Goal: Find specific page/section: Find specific page/section

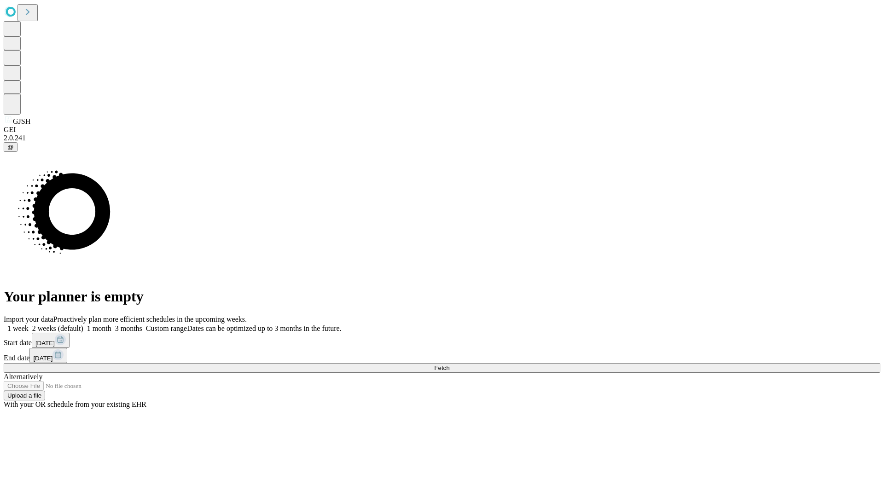
click at [449, 365] on span "Fetch" at bounding box center [441, 368] width 15 height 7
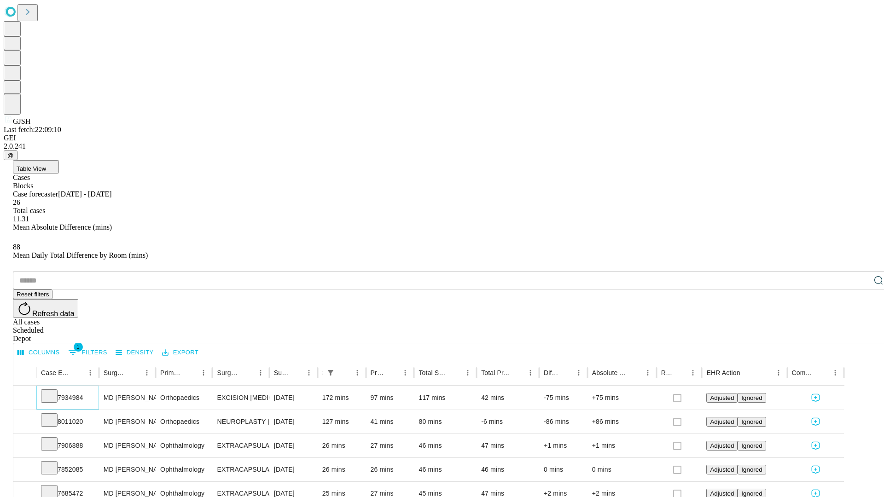
click at [54, 391] on icon at bounding box center [49, 395] width 9 height 9
